Goal: Task Accomplishment & Management: Use online tool/utility

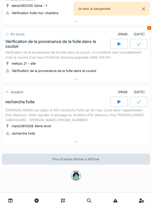
scroll to position [261, 0]
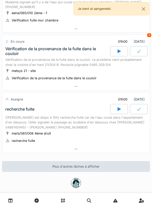
click at [127, 149] on div at bounding box center [75, 149] width 147 height 7
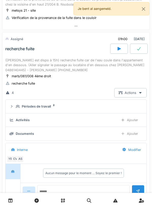
scroll to position [333, 0]
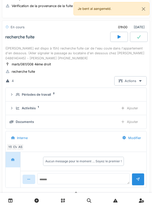
click at [133, 108] on div "Ajouter" at bounding box center [129, 108] width 26 height 9
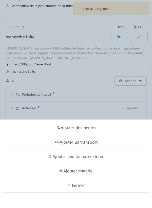
click at [124, 130] on div "Ajouter des heures" at bounding box center [75, 128] width 149 height 14
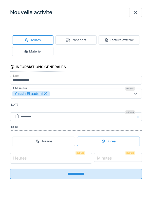
click at [77, 160] on input "Heures" at bounding box center [51, 158] width 82 height 11
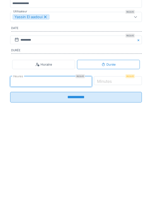
type input "**"
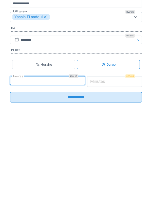
click at [124, 160] on input "*" at bounding box center [114, 158] width 55 height 11
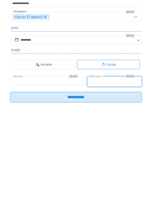
type input "**"
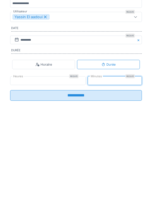
click at [113, 175] on input "**********" at bounding box center [75, 172] width 131 height 11
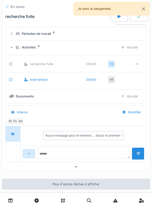
click at [105, 170] on div at bounding box center [75, 166] width 147 height 7
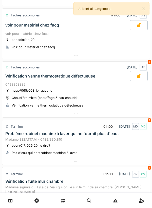
scroll to position [70, 0]
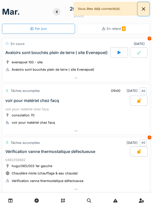
click at [142, 9] on button "Close" at bounding box center [142, 8] width 11 height 13
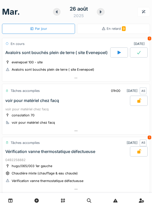
click at [92, 12] on div "26 août 2025" at bounding box center [78, 12] width 28 height 14
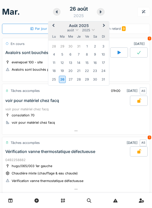
click at [101, 11] on icon at bounding box center [101, 11] width 2 height 3
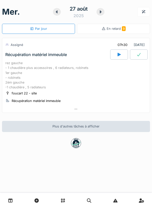
click at [81, 112] on div at bounding box center [75, 109] width 147 height 7
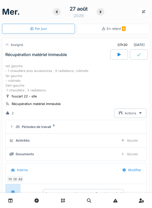
scroll to position [18, 0]
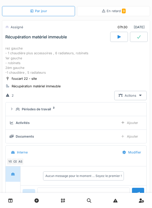
click at [89, 108] on div "Périodes de travail 2" at bounding box center [78, 109] width 124 height 5
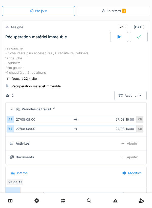
click at [84, 109] on div "Périodes de travail 2" at bounding box center [78, 109] width 124 height 5
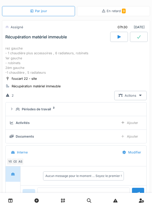
click at [88, 105] on summary "Périodes de travail 2" at bounding box center [76, 109] width 136 height 9
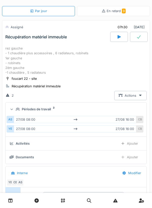
click at [106, 105] on summary "Périodes de travail 2" at bounding box center [76, 109] width 136 height 9
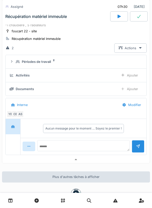
scroll to position [67, 0]
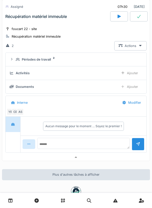
click at [16, 113] on div "CB" at bounding box center [15, 111] width 7 height 7
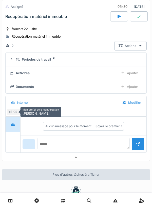
click at [57, 160] on div at bounding box center [75, 157] width 147 height 7
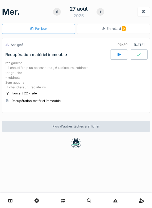
scroll to position [0, 0]
click at [100, 14] on div at bounding box center [100, 12] width 8 height 8
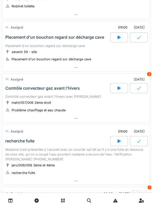
scroll to position [212, 0]
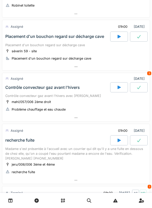
click at [110, 122] on div at bounding box center [75, 117] width 147 height 7
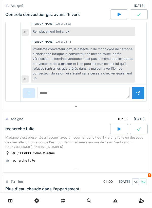
click at [125, 110] on div at bounding box center [75, 106] width 147 height 7
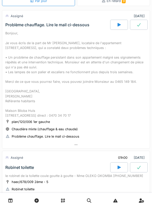
scroll to position [0, 0]
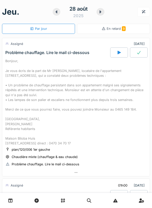
click at [103, 11] on div at bounding box center [100, 12] width 8 height 8
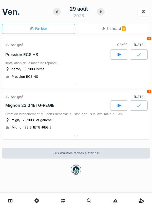
click at [56, 13] on icon at bounding box center [56, 12] width 5 height 4
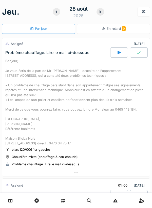
click at [103, 13] on div at bounding box center [100, 12] width 8 height 8
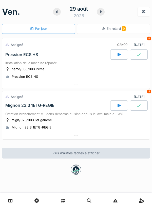
click at [137, 86] on div at bounding box center [75, 84] width 147 height 7
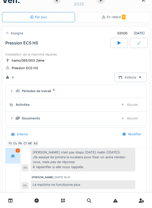
scroll to position [18, 0]
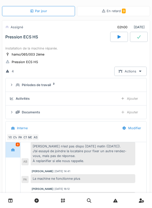
click at [138, 84] on div "Périodes de travail 2" at bounding box center [78, 85] width 124 height 5
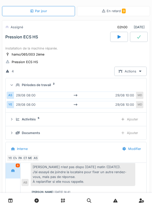
click at [133, 87] on div "Périodes de travail 2" at bounding box center [78, 85] width 124 height 5
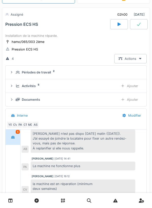
scroll to position [32, 0]
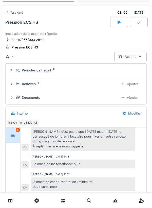
click at [19, 123] on div "PA" at bounding box center [20, 122] width 7 height 7
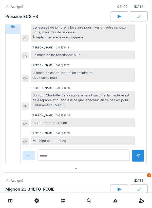
scroll to position [142, 0]
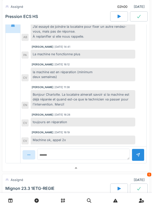
click at [26, 169] on div at bounding box center [75, 168] width 147 height 7
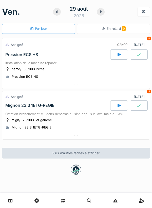
scroll to position [0, 0]
click at [125, 133] on div at bounding box center [75, 135] width 147 height 7
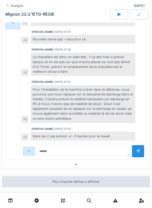
scroll to position [197, 0]
click at [25, 161] on div at bounding box center [75, 164] width 147 height 7
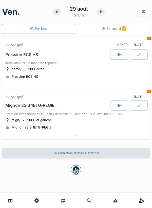
scroll to position [0, 0]
click at [103, 15] on div "29 août 2025" at bounding box center [79, 12] width 52 height 16
click at [103, 13] on div at bounding box center [101, 12] width 8 height 8
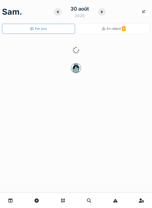
click at [102, 12] on icon at bounding box center [102, 11] width 2 height 3
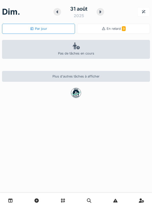
click at [102, 15] on div "31 août 2025" at bounding box center [78, 12] width 51 height 16
click at [101, 14] on icon at bounding box center [100, 12] width 5 height 4
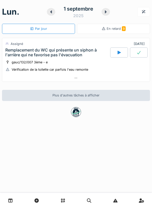
click at [126, 75] on div at bounding box center [75, 78] width 147 height 7
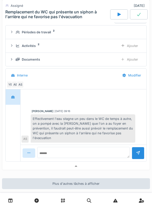
scroll to position [88, 0]
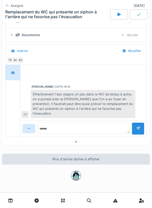
click at [16, 143] on div at bounding box center [75, 141] width 147 height 7
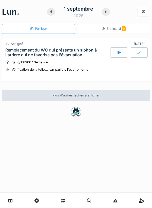
click at [104, 10] on icon at bounding box center [105, 12] width 5 height 4
